Goal: Task Accomplishment & Management: Manage account settings

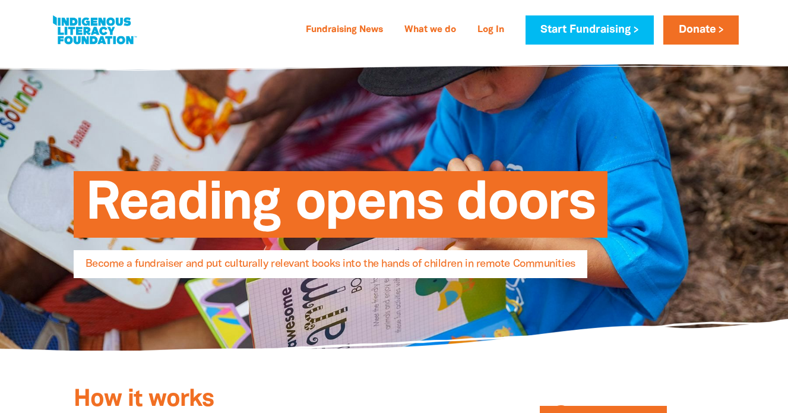
select select "AU"
click at [609, 27] on link "Start Fundraising" at bounding box center [589, 29] width 128 height 29
select select "AU"
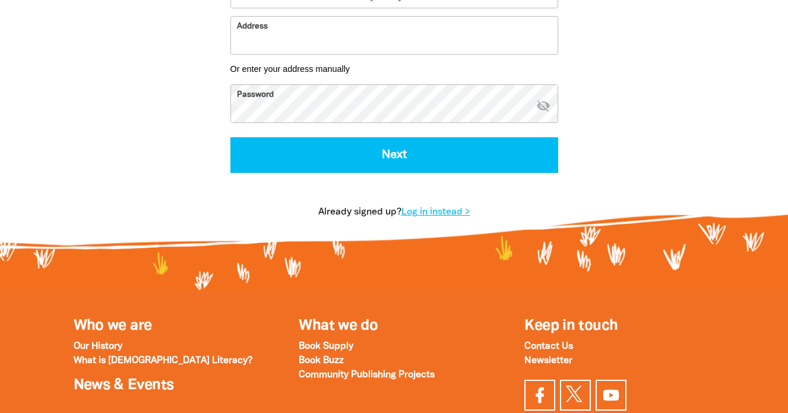
scroll to position [568, 0]
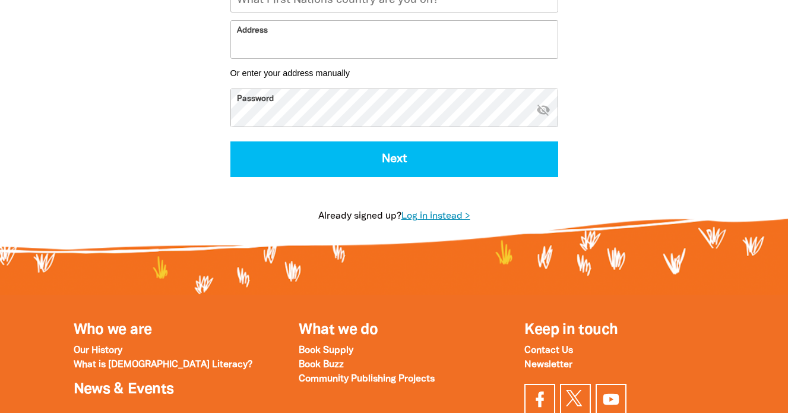
click at [451, 216] on link "Log in instead >" at bounding box center [435, 216] width 69 height 8
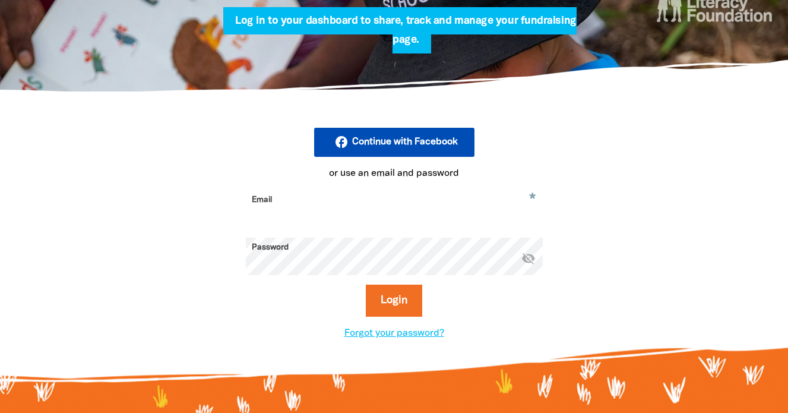
scroll to position [267, 0]
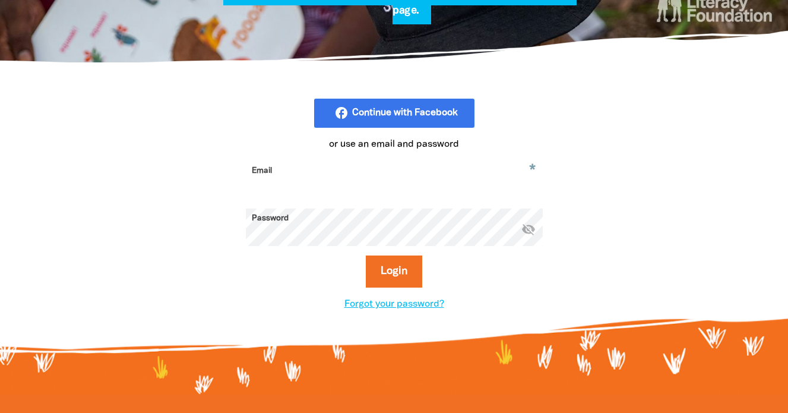
click at [306, 176] on input "Email" at bounding box center [394, 179] width 297 height 37
click at [343, 171] on input "Email" at bounding box center [394, 179] width 297 height 37
click at [315, 166] on input "Email" at bounding box center [394, 179] width 297 height 37
click at [302, 173] on input "Email" at bounding box center [394, 179] width 297 height 37
click at [398, 306] on link "Forgot your password?" at bounding box center [394, 304] width 100 height 8
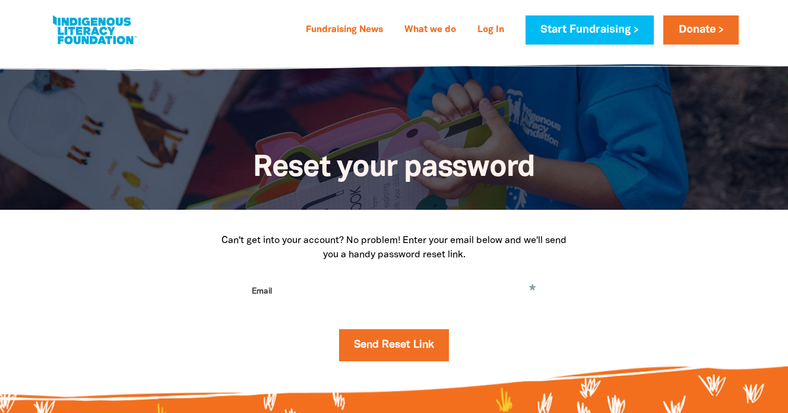
click at [328, 288] on input "Email" at bounding box center [394, 299] width 297 height 37
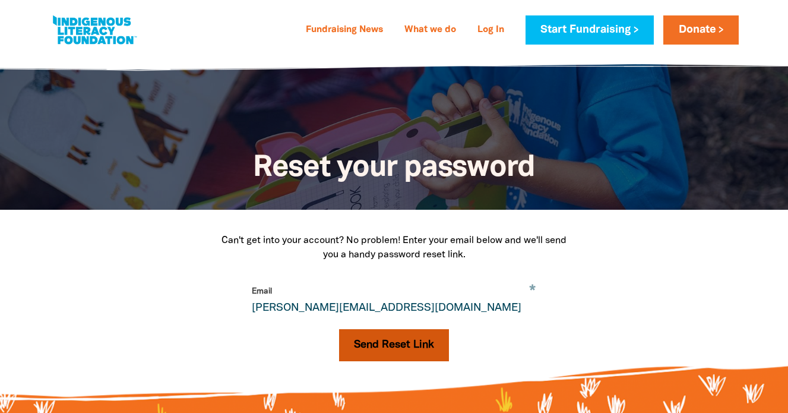
type input "[PERSON_NAME][EMAIL_ADDRESS][DOMAIN_NAME]"
click at [360, 339] on button "Send Reset Link" at bounding box center [394, 345] width 110 height 32
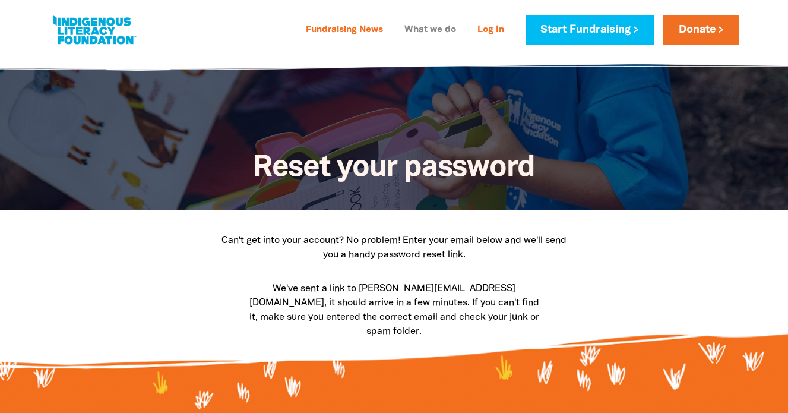
click at [426, 38] on link "What we do" at bounding box center [430, 30] width 66 height 19
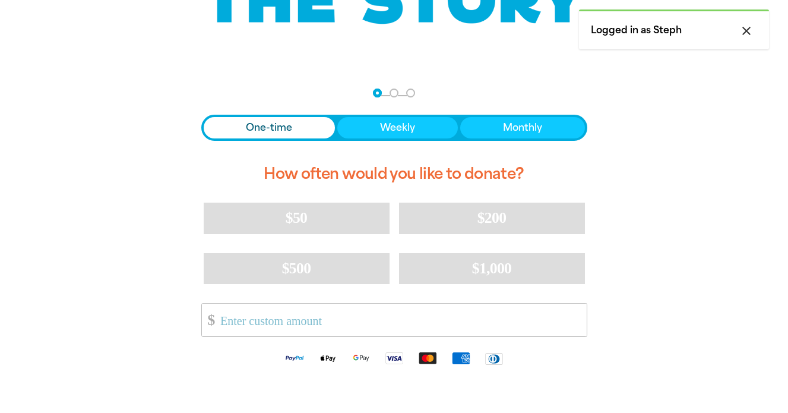
scroll to position [205, 0]
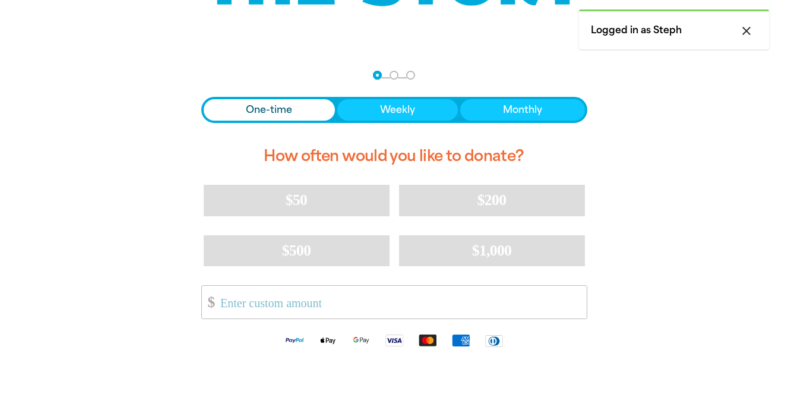
click at [749, 27] on icon "close" at bounding box center [746, 31] width 14 height 14
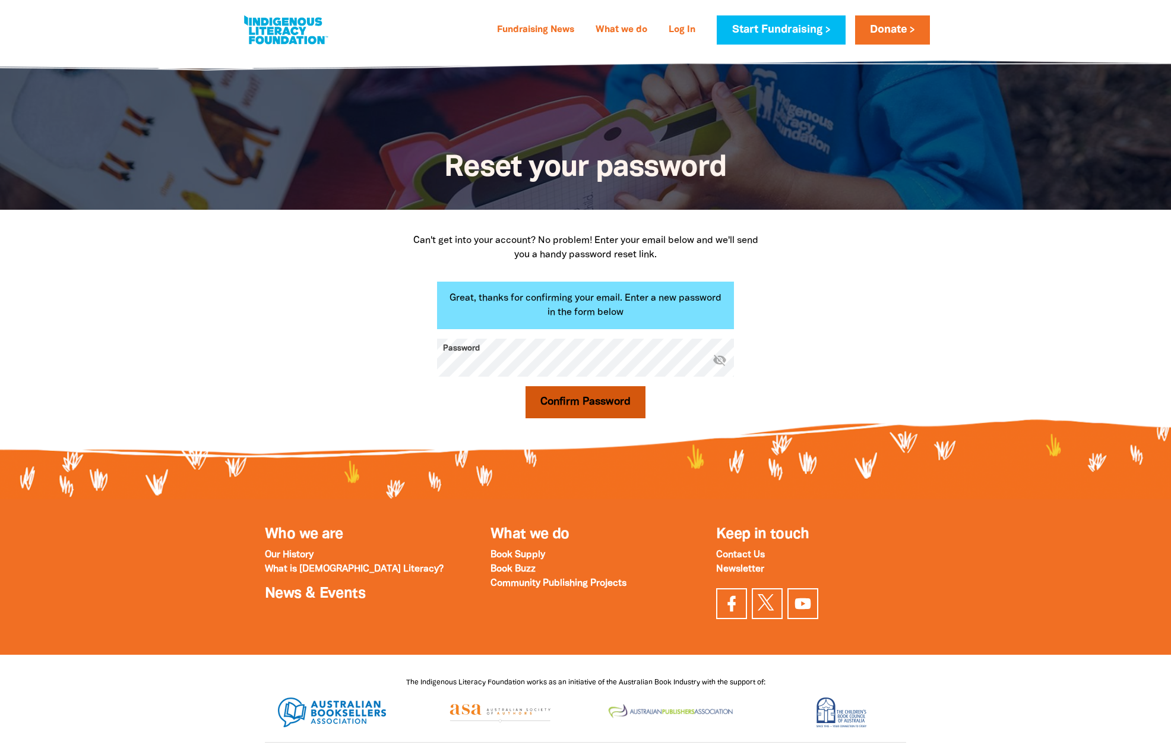
click at [608, 404] on button "Confirm Password" at bounding box center [585, 402] width 120 height 32
click at [589, 397] on button "Confirm Password" at bounding box center [585, 402] width 120 height 32
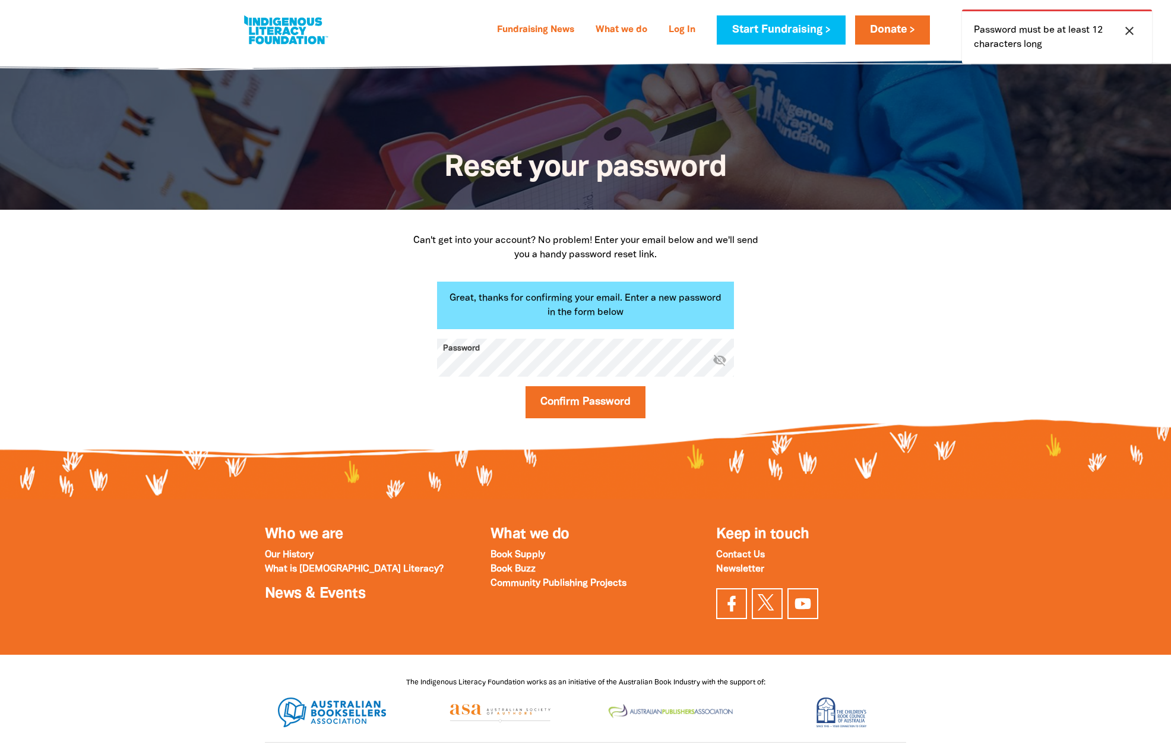
click at [714, 361] on icon "visibility_off" at bounding box center [720, 359] width 14 height 14
click at [427, 363] on div "Great, thanks for confirming your email. Enter a new password in the form below…" at bounding box center [585, 353] width 356 height 145
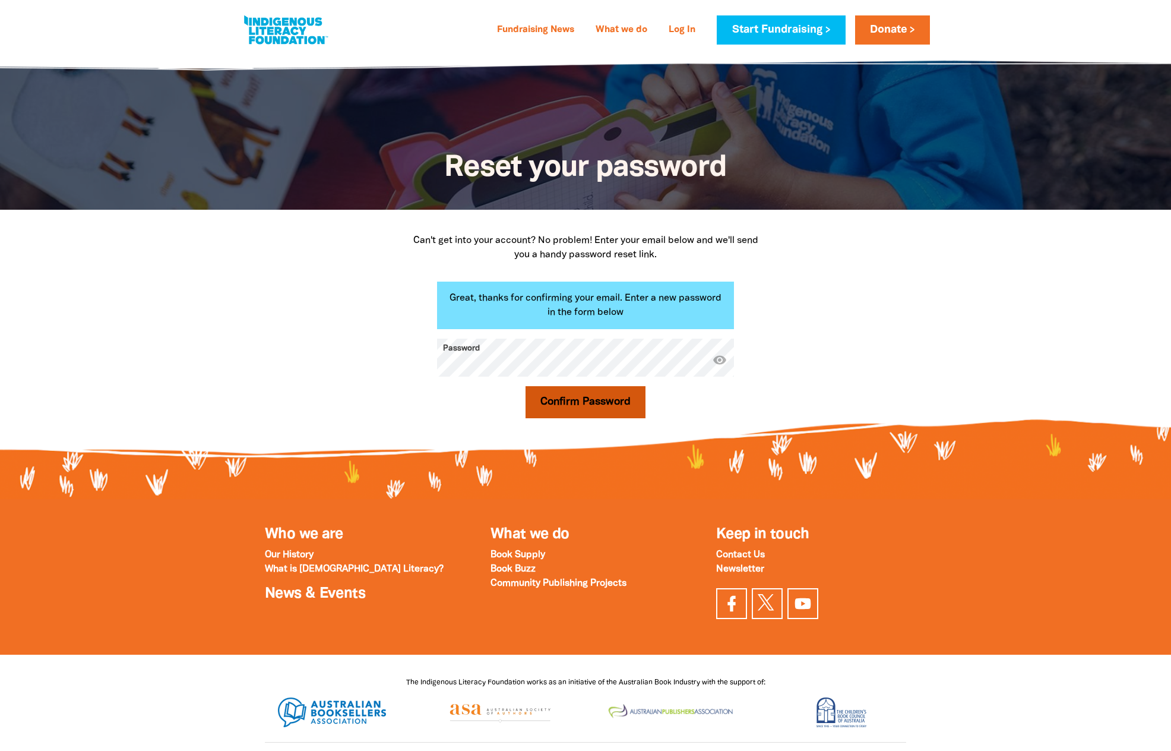
click at [597, 407] on button "Confirm Password" at bounding box center [585, 402] width 120 height 32
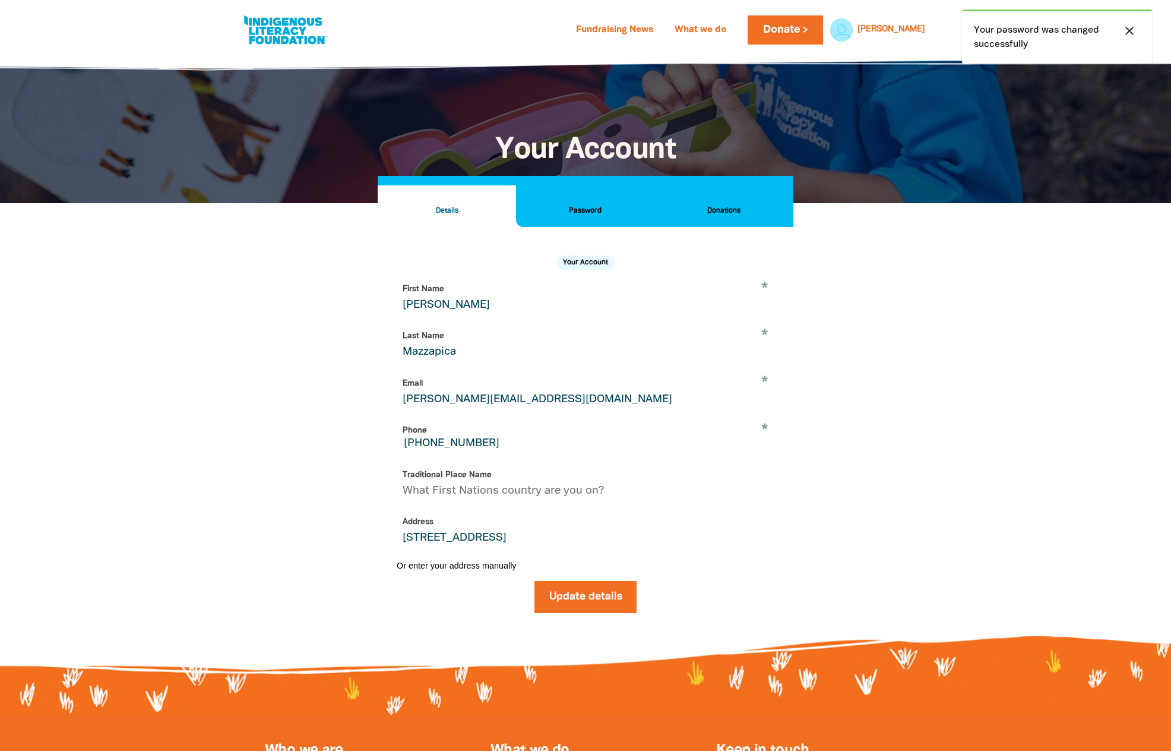
select select "AU"
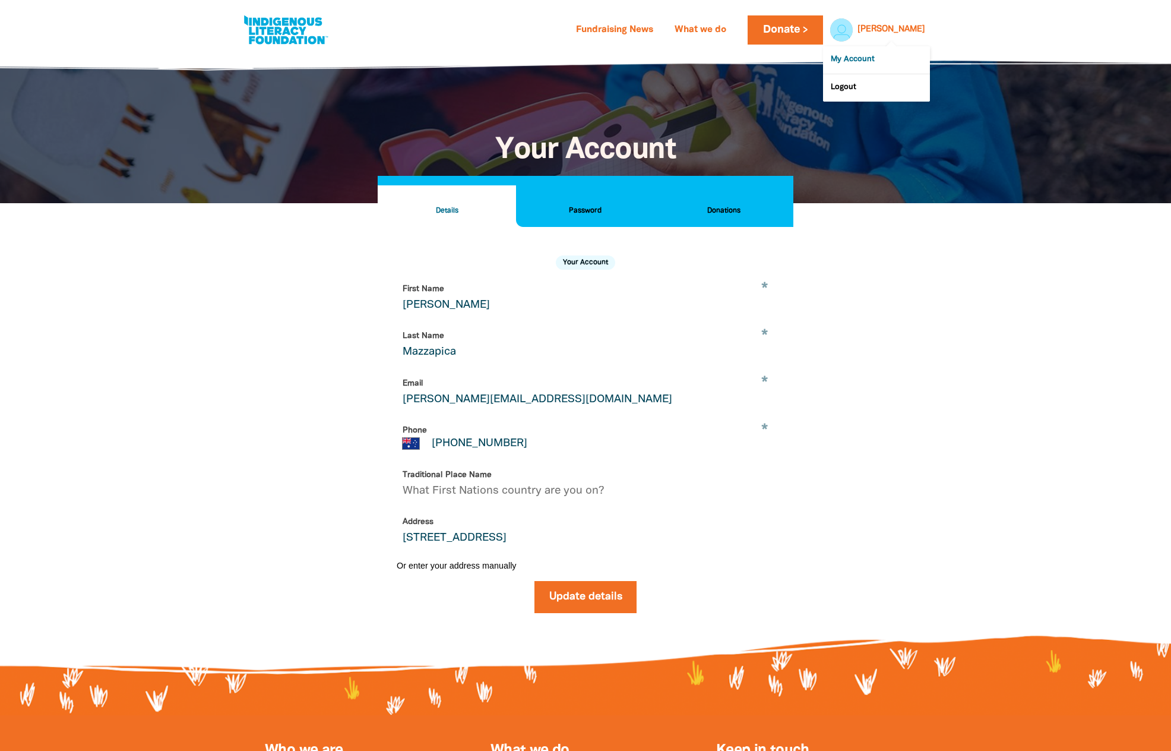
click at [859, 64] on link "My Account" at bounding box center [876, 59] width 107 height 27
click at [853, 59] on link "My Account" at bounding box center [876, 59] width 107 height 27
click at [605, 209] on h2 "Password" at bounding box center [584, 210] width 119 height 13
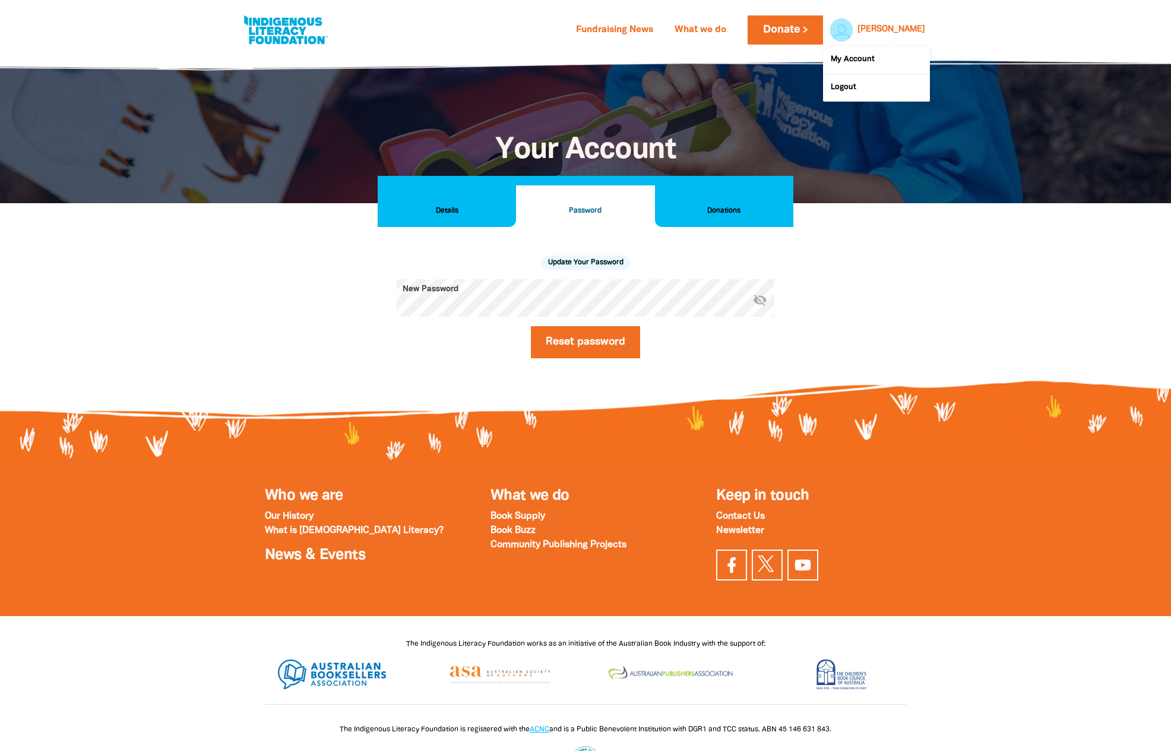
click at [718, 209] on h2 "Donations" at bounding box center [723, 210] width 119 height 13
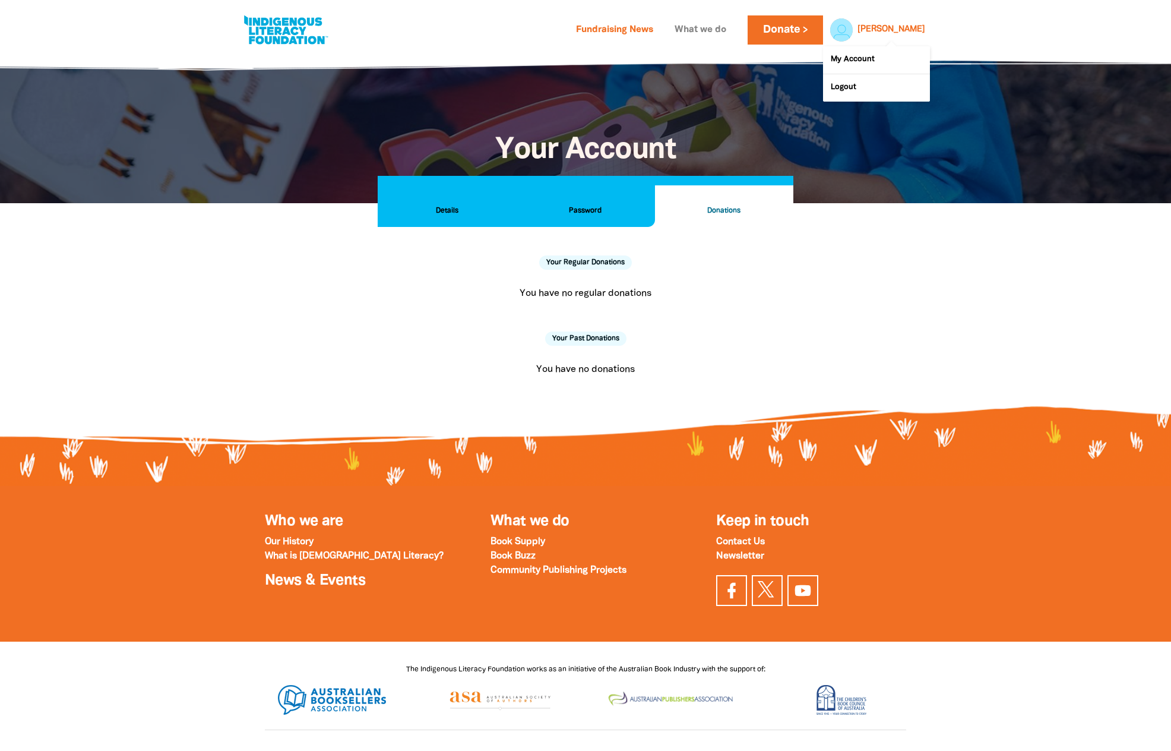
click at [733, 27] on link "What we do" at bounding box center [700, 30] width 66 height 19
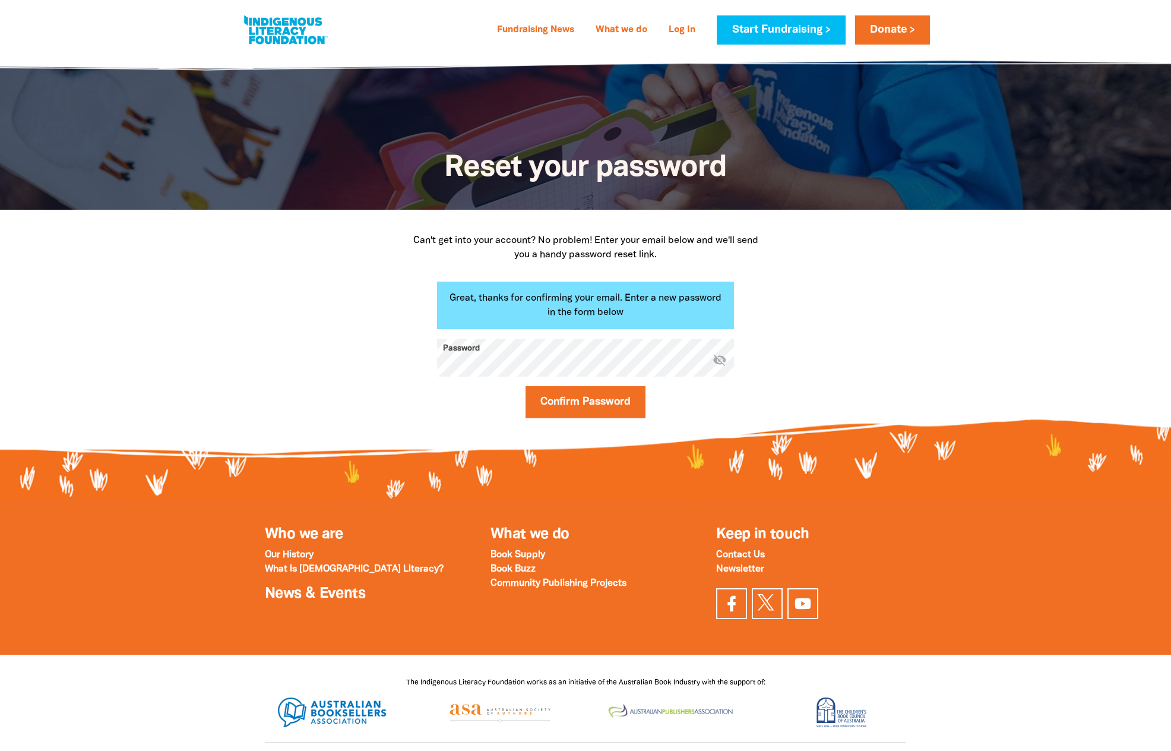
click at [313, 20] on link at bounding box center [285, 30] width 89 height 36
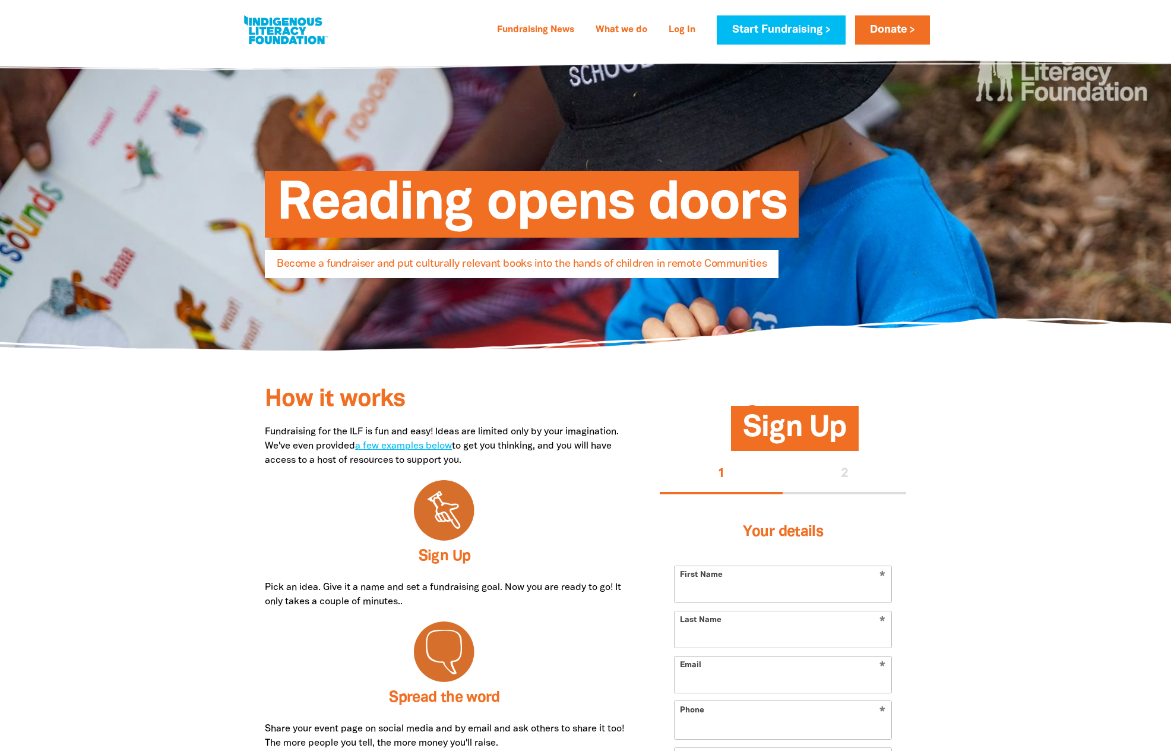
select select "AU"
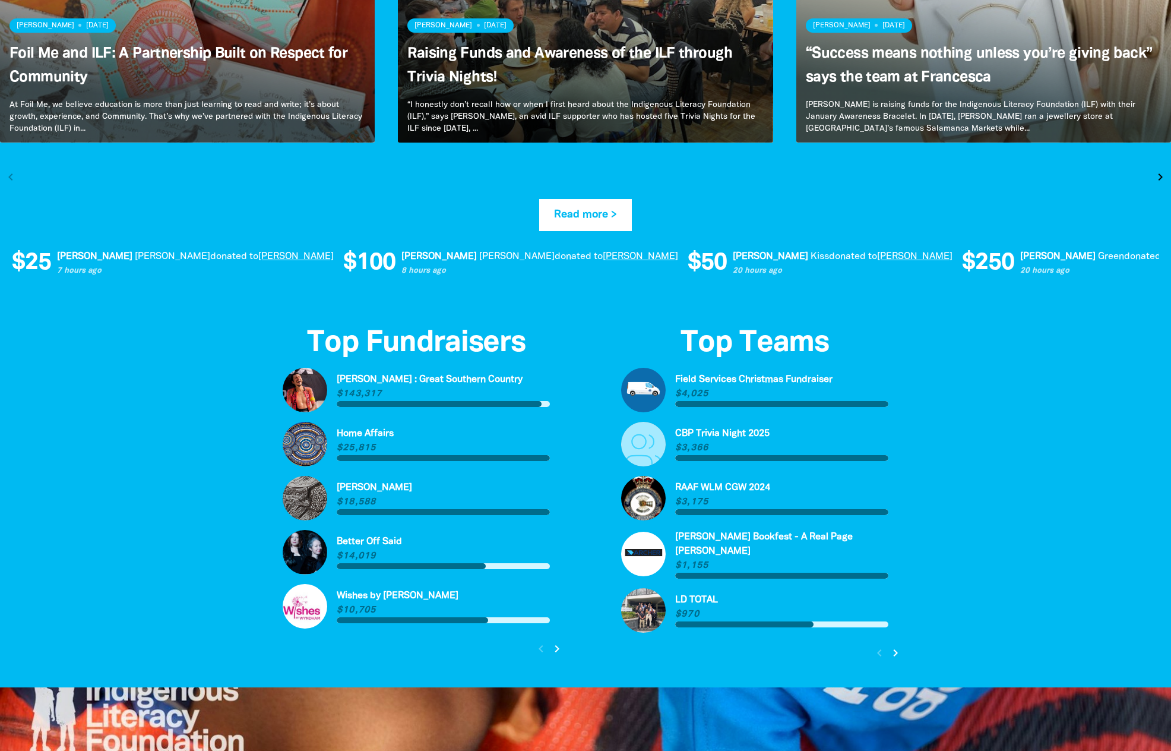
scroll to position [2507, 0]
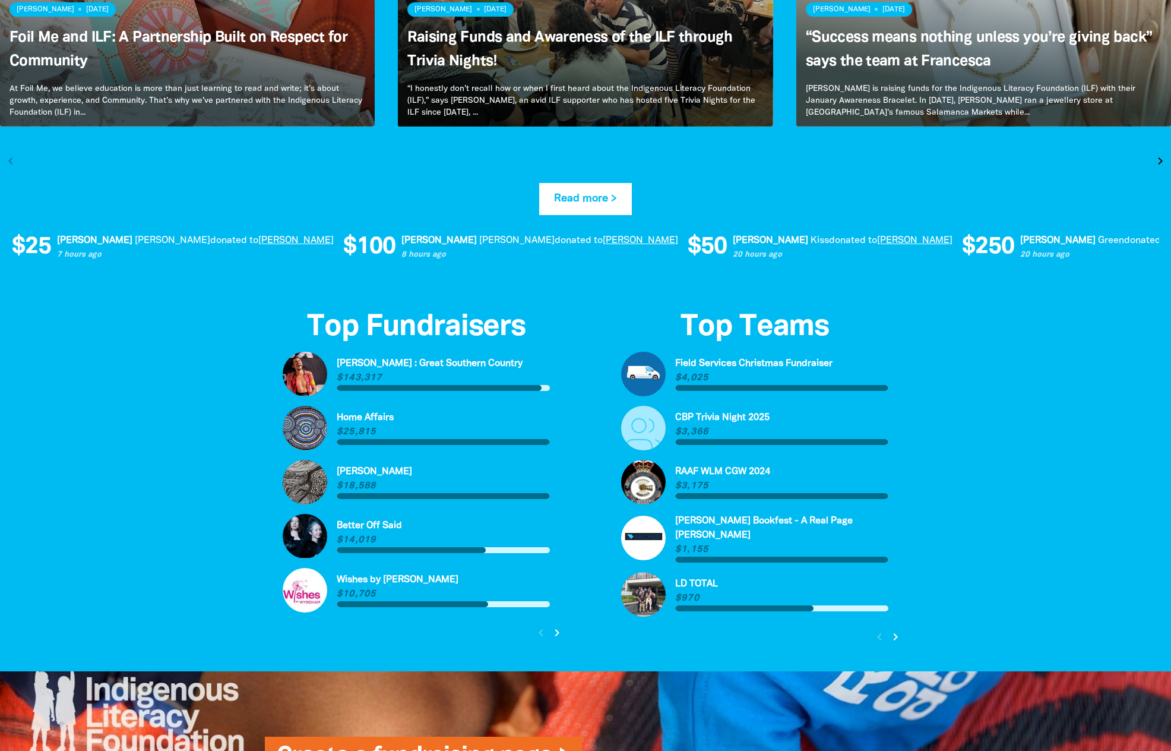
click at [366, 471] on link "Link to [PERSON_NAME]" at bounding box center [416, 482] width 267 height 45
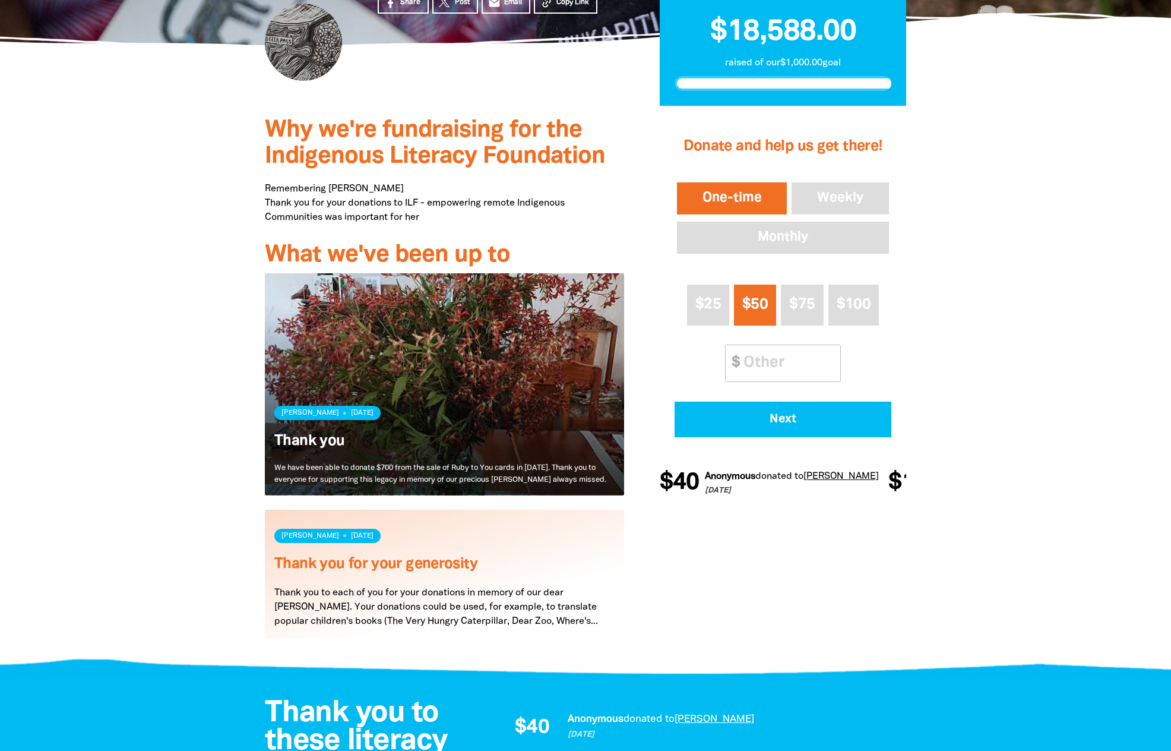
scroll to position [258, 0]
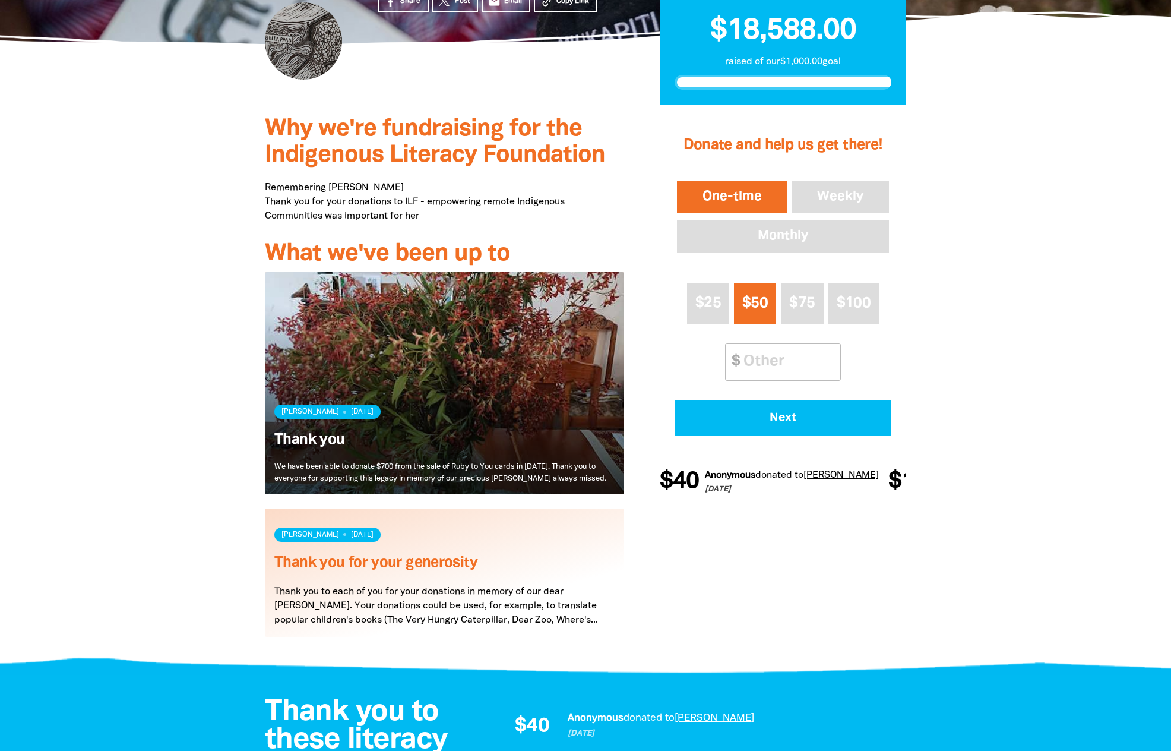
select select "AU"
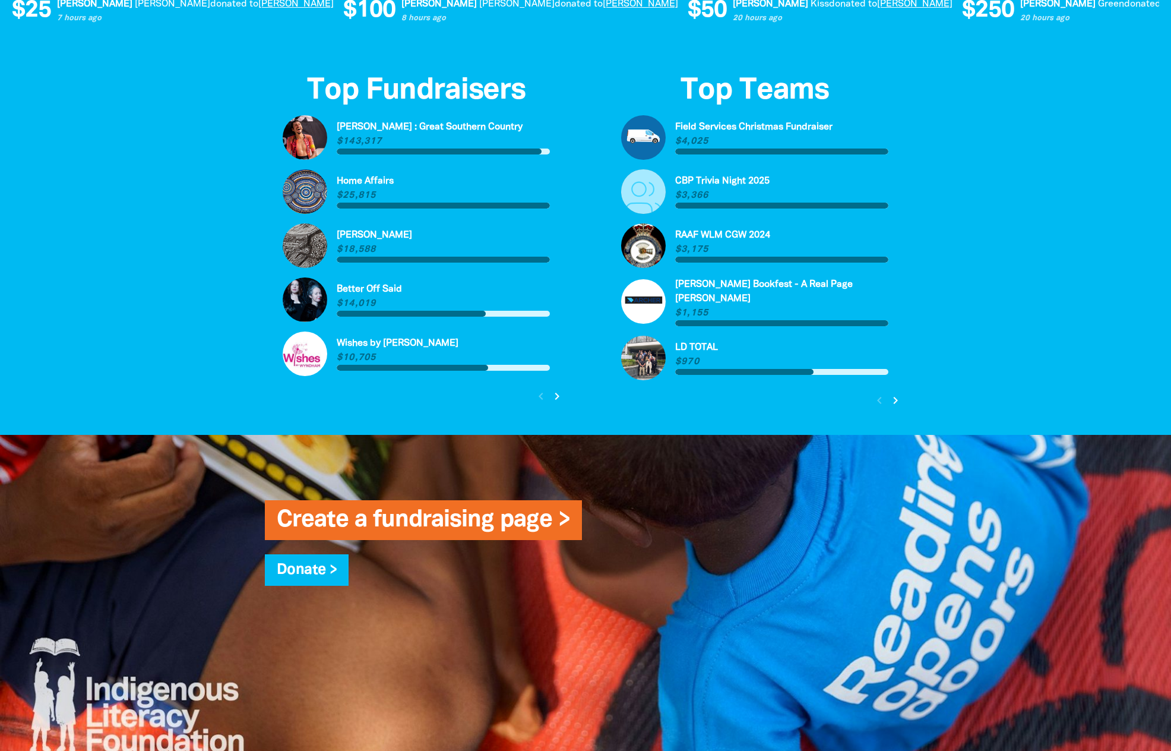
scroll to position [2730, 0]
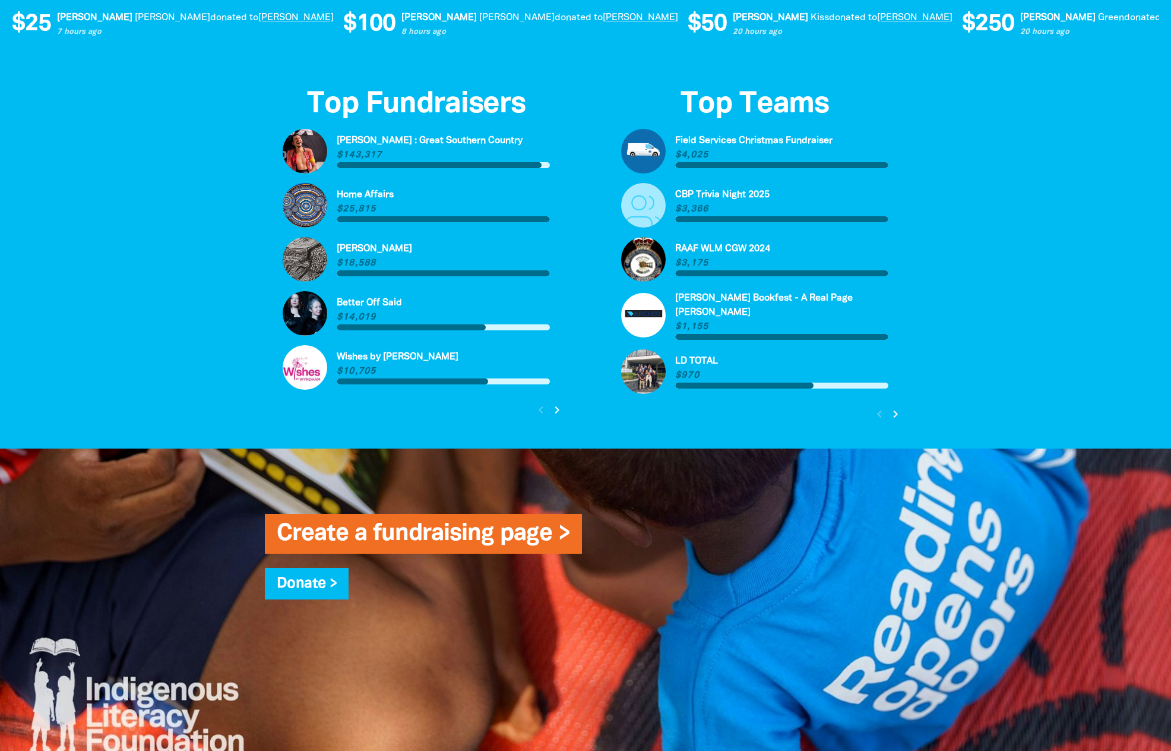
click at [369, 300] on link "Link to Better Off Said" at bounding box center [416, 313] width 267 height 45
